Goal: Task Accomplishment & Management: Manage account settings

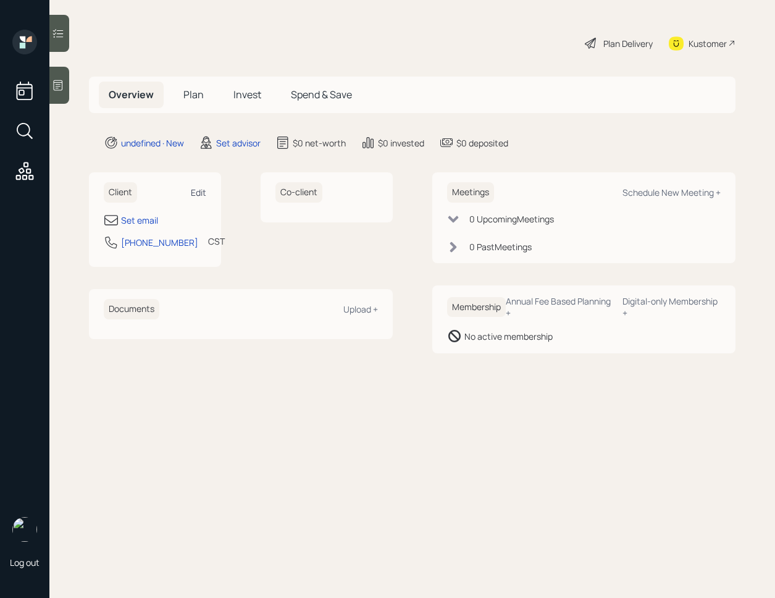
click at [204, 193] on div "Edit" at bounding box center [198, 193] width 15 height 12
select select "America/[GEOGRAPHIC_DATA]"
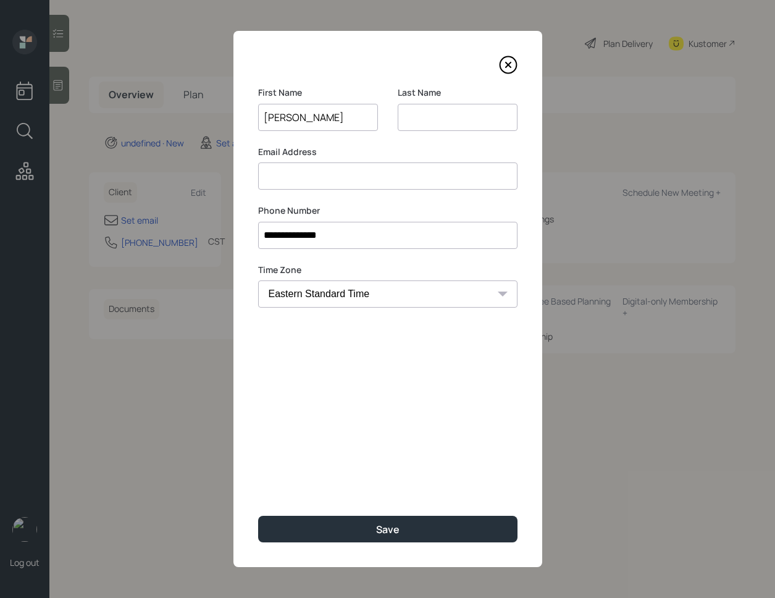
type input "[PERSON_NAME]"
type input "B"
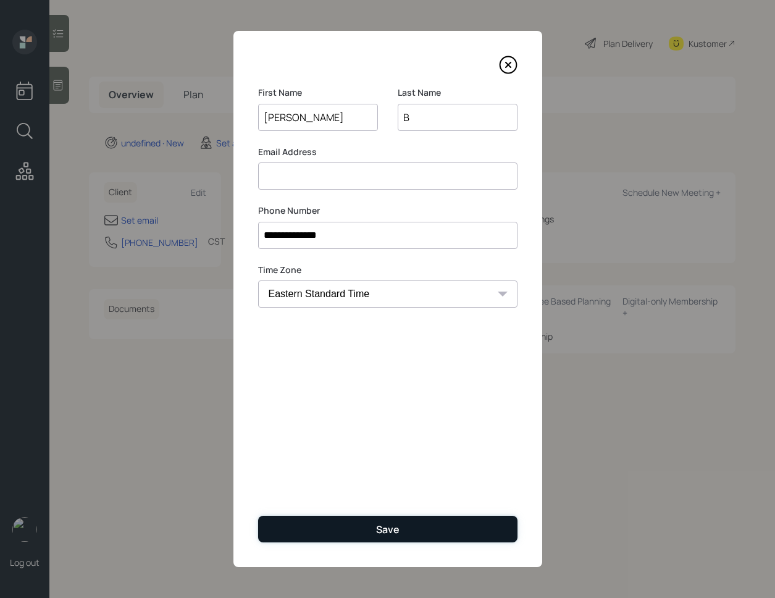
click at [331, 538] on button "Save" at bounding box center [387, 529] width 259 height 27
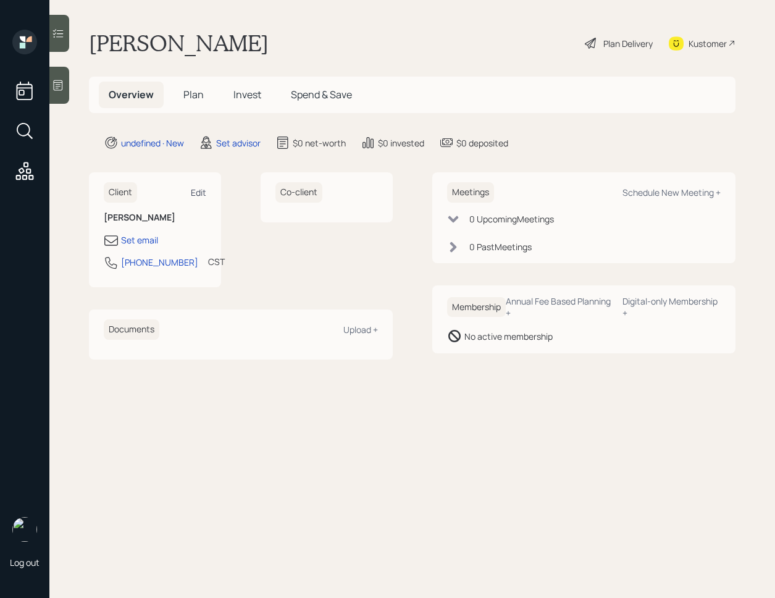
click at [204, 194] on div "Edit" at bounding box center [198, 193] width 15 height 12
select select "America/[GEOGRAPHIC_DATA]"
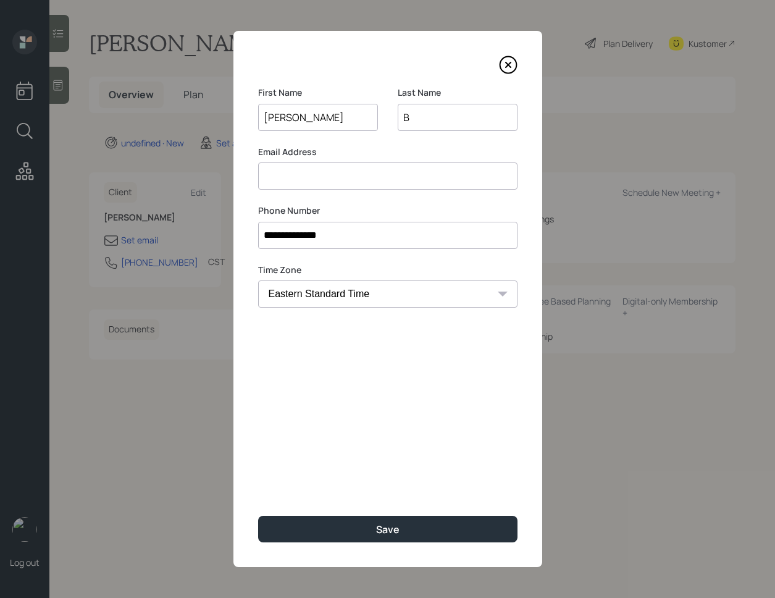
click at [355, 170] on input at bounding box center [387, 175] width 259 height 27
type input "[PERSON_NAME][EMAIL_ADDRESS][DOMAIN_NAME]"
click at [425, 116] on input "B" at bounding box center [458, 117] width 120 height 27
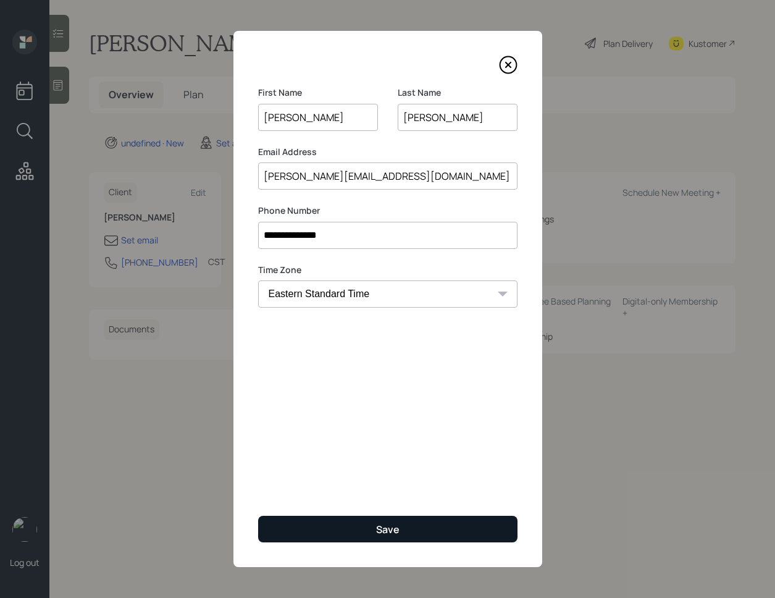
type input "[PERSON_NAME]"
click at [433, 537] on button "Save" at bounding box center [387, 529] width 259 height 27
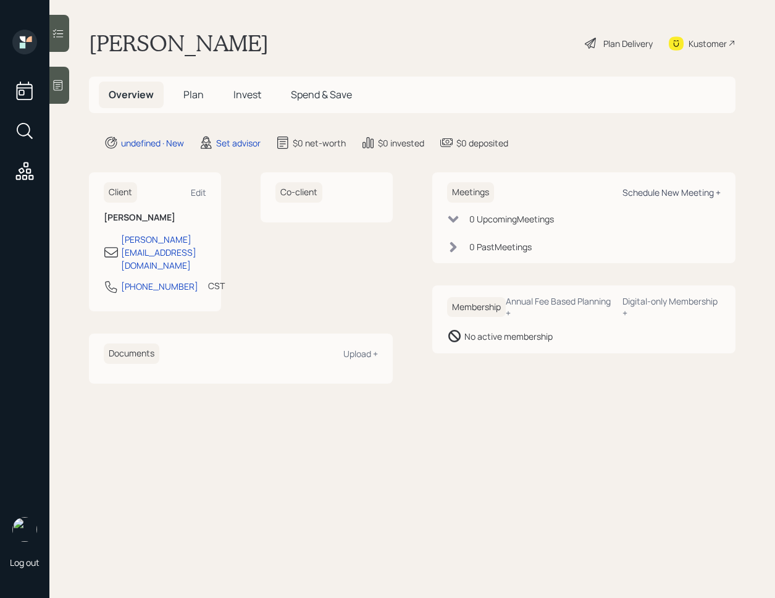
click at [664, 194] on div "Schedule New Meeting +" at bounding box center [672, 193] width 98 height 12
select select "round-[PERSON_NAME]"
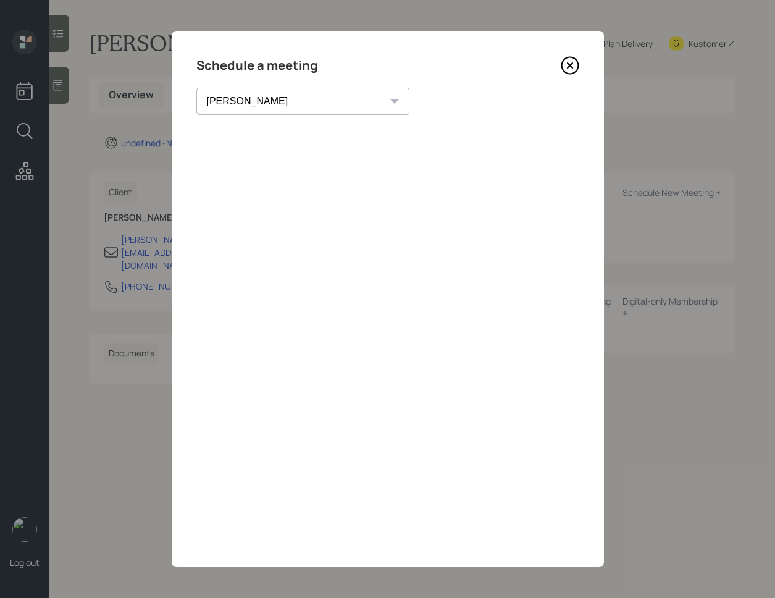
click at [567, 63] on icon at bounding box center [569, 65] width 5 height 5
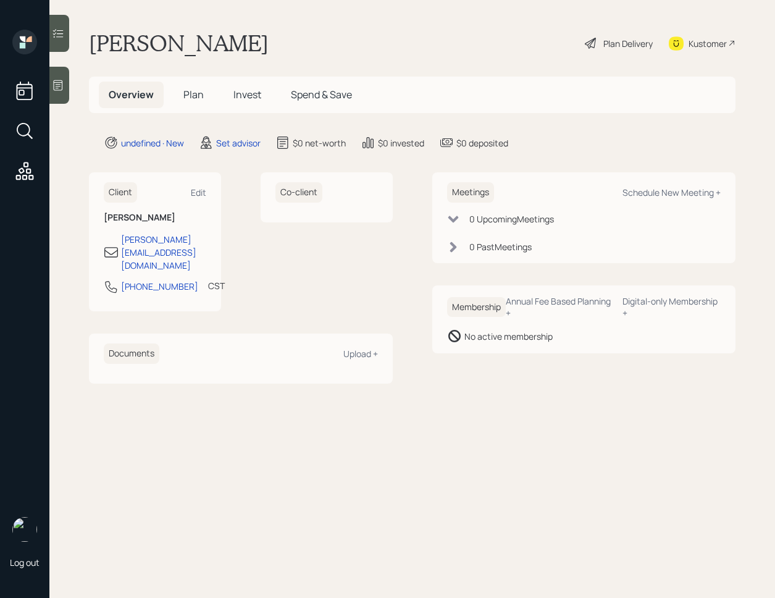
click at [59, 79] on icon at bounding box center [58, 85] width 12 height 12
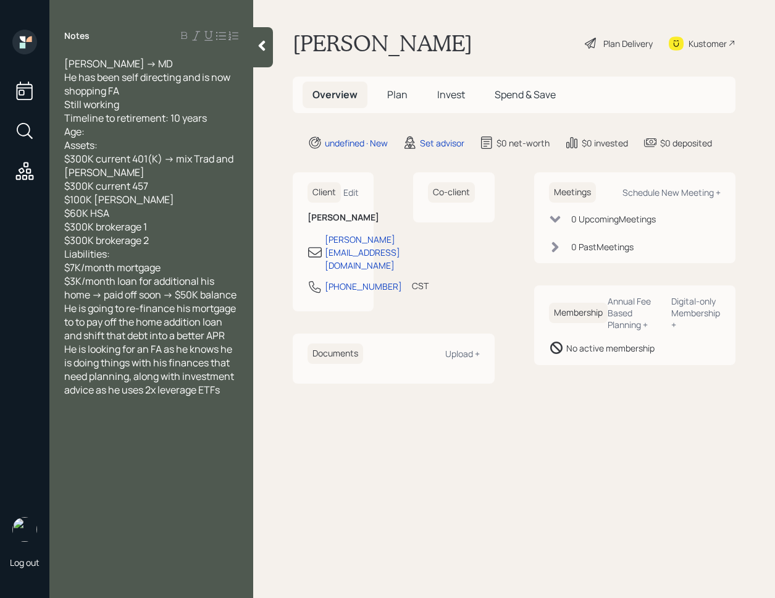
click at [267, 44] on icon at bounding box center [262, 46] width 12 height 12
